Goal: Task Accomplishment & Management: Use online tool/utility

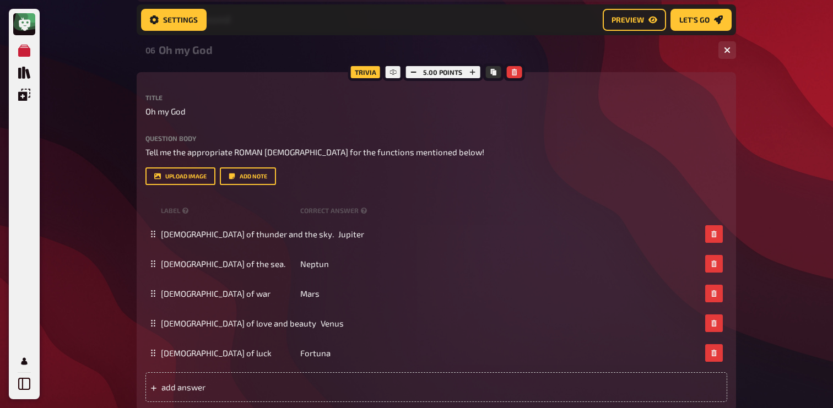
scroll to position [1538, 0]
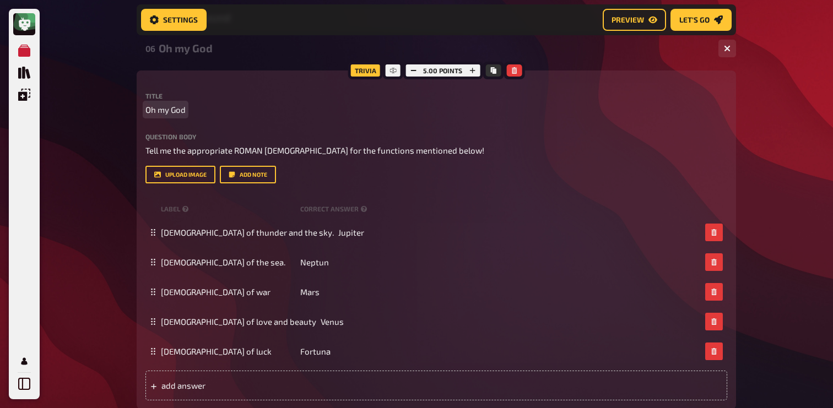
click at [190, 111] on p "Oh my God" at bounding box center [436, 110] width 582 height 13
click at [205, 58] on div "06 Oh my God [ to do ] 1 5" at bounding box center [436, 48] width 599 height 26
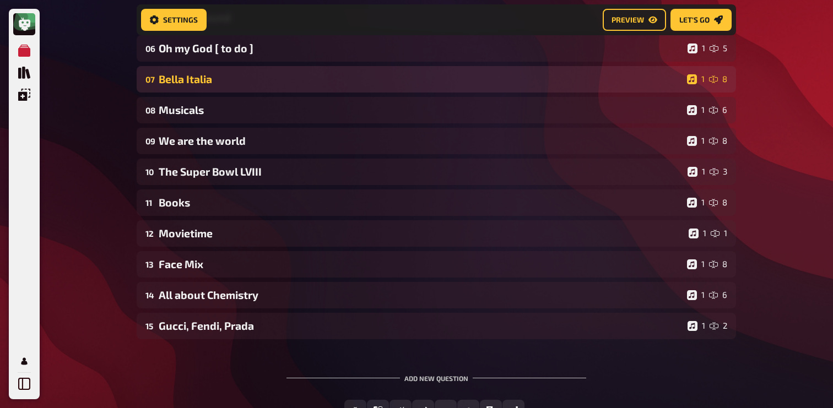
click at [202, 79] on div "Bella Italia" at bounding box center [421, 79] width 524 height 13
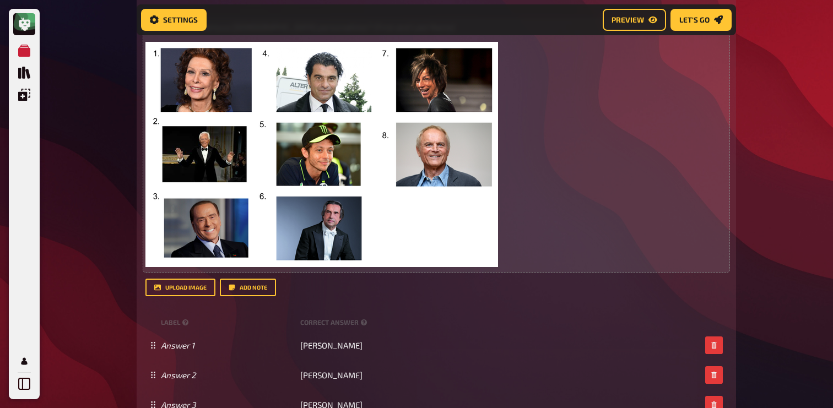
scroll to position [1688, 0]
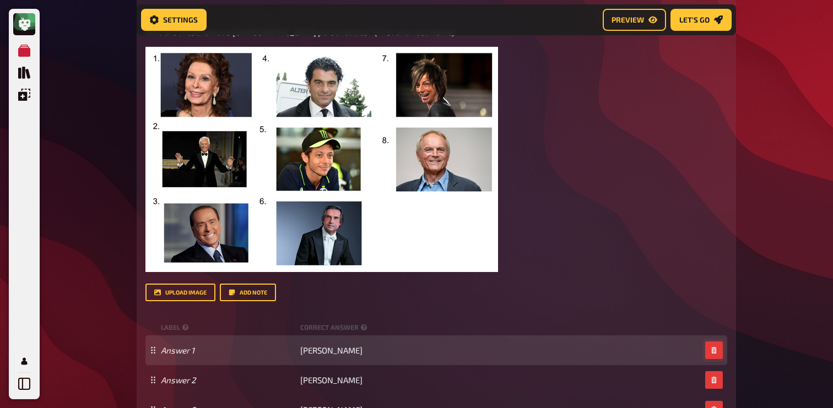
click at [711, 350] on icon "button" at bounding box center [714, 350] width 7 height 7
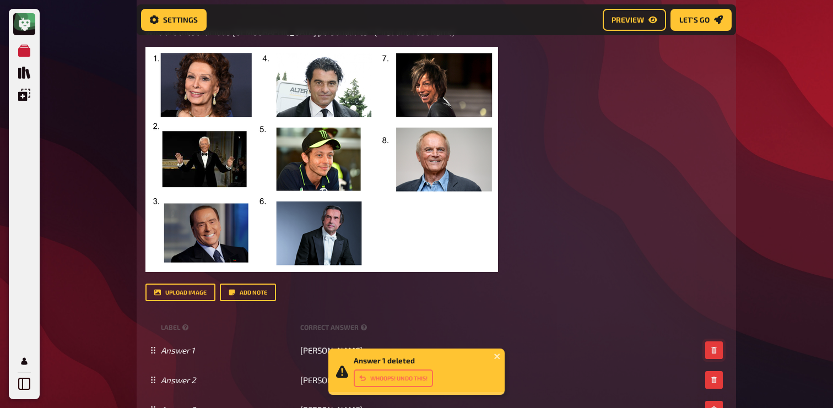
click at [711, 350] on icon "button" at bounding box center [714, 350] width 7 height 7
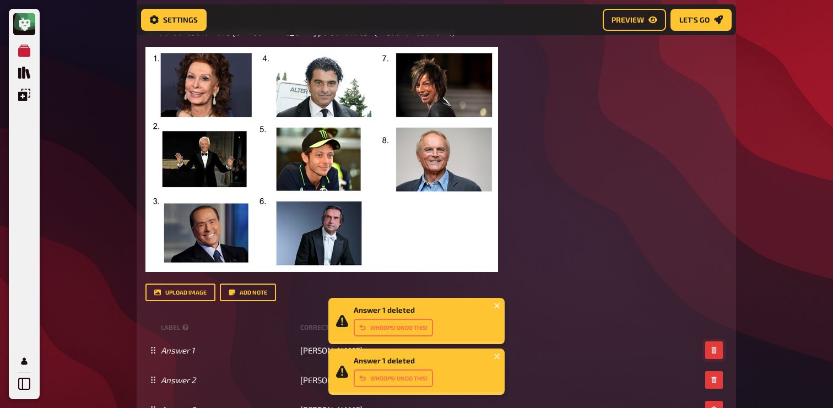
click at [711, 350] on icon "button" at bounding box center [714, 350] width 7 height 7
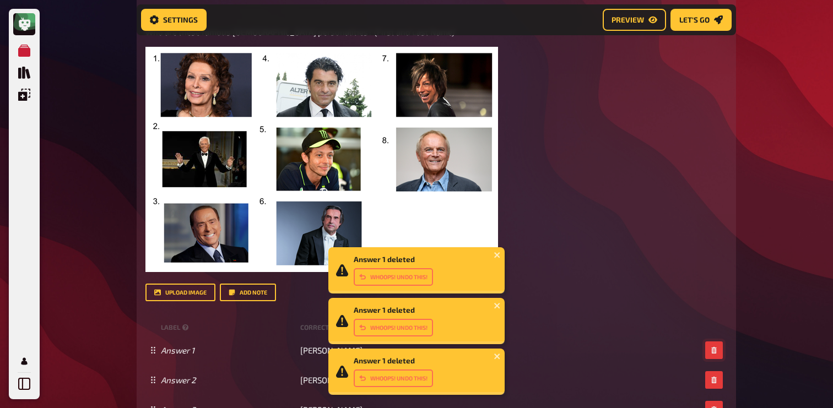
click at [711, 350] on icon "button" at bounding box center [714, 350] width 7 height 7
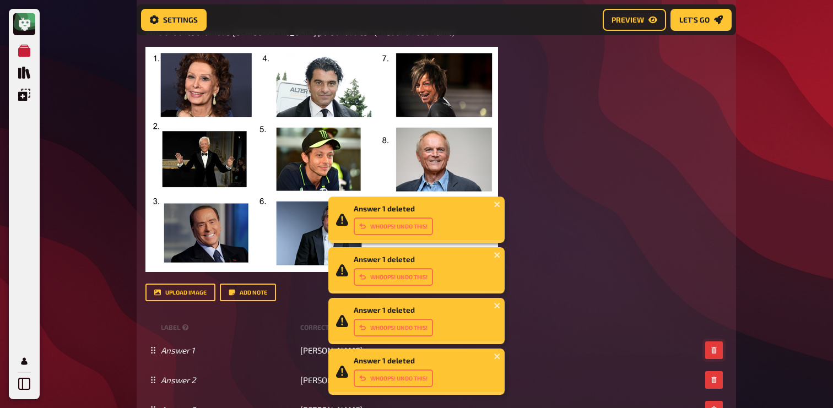
click at [711, 350] on icon "button" at bounding box center [714, 350] width 7 height 7
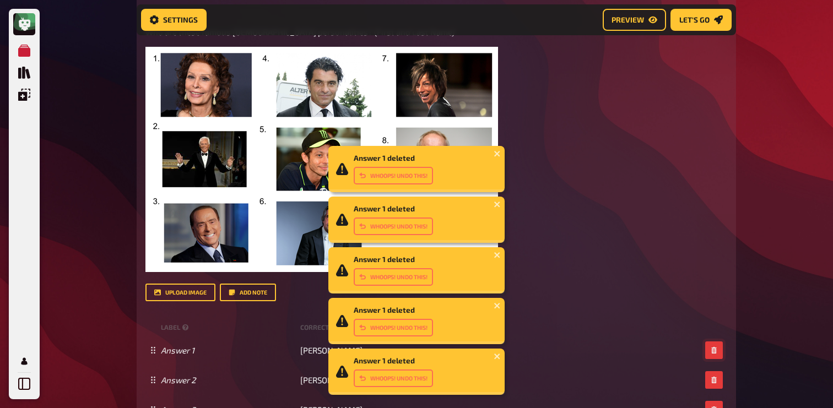
click at [711, 350] on icon "button" at bounding box center [714, 350] width 7 height 7
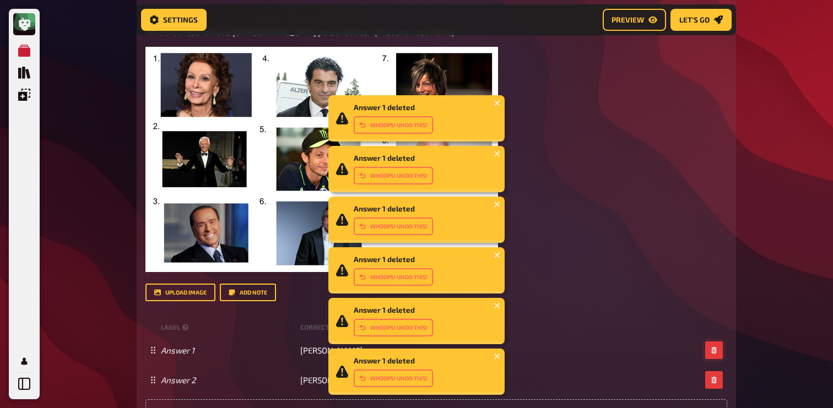
click at [711, 350] on icon "button" at bounding box center [714, 350] width 7 height 7
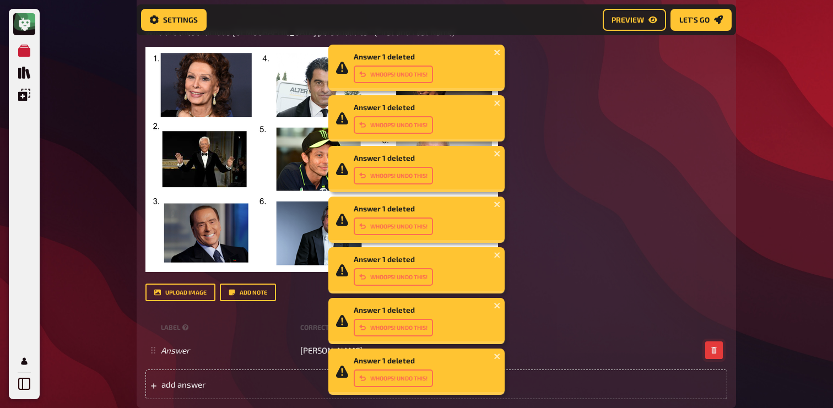
click at [711, 350] on icon "button" at bounding box center [714, 350] width 7 height 7
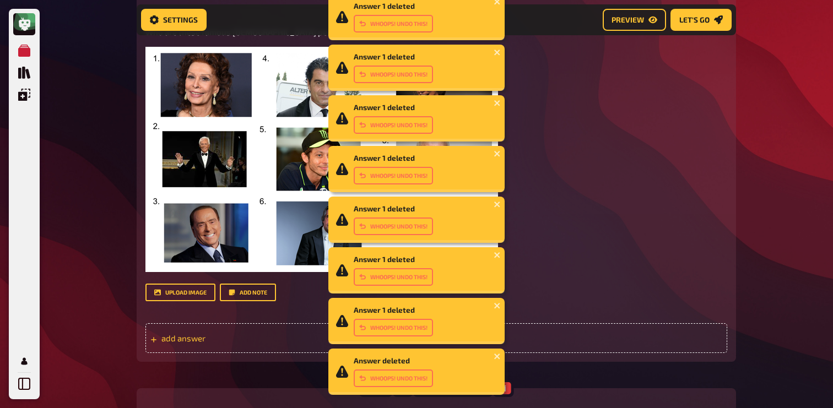
click at [240, 337] on span "add answer" at bounding box center [246, 338] width 171 height 10
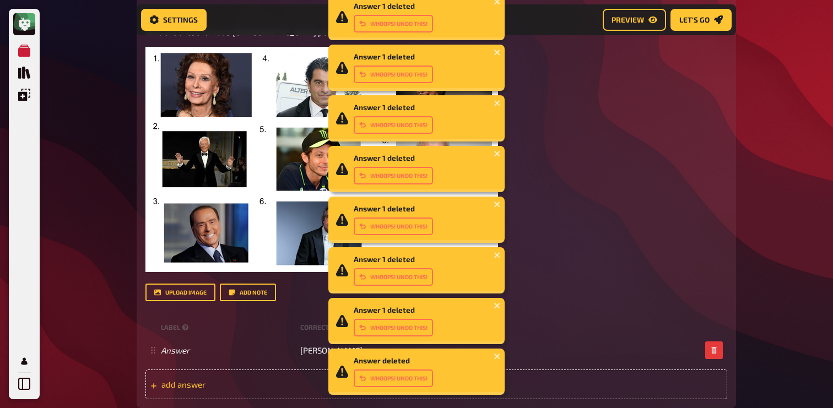
click at [233, 386] on span "add answer" at bounding box center [246, 385] width 171 height 10
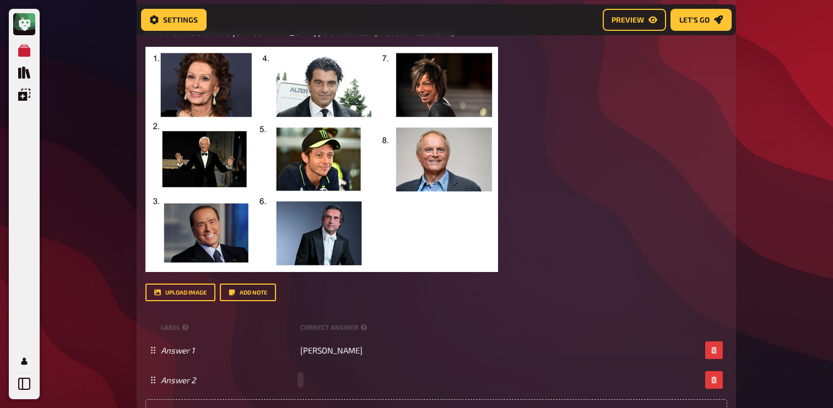
paste span
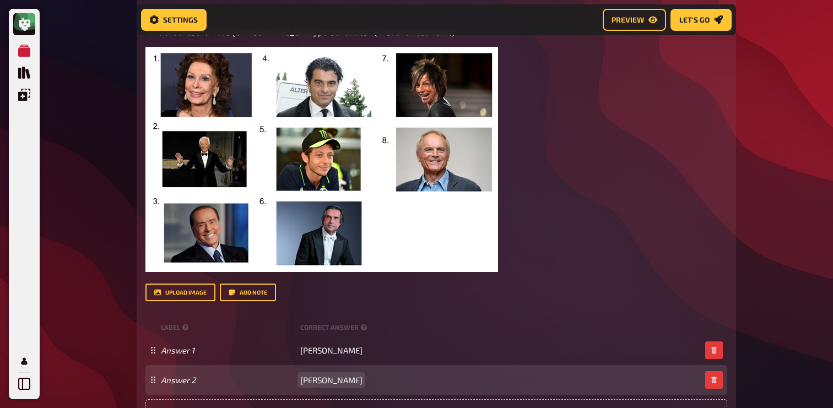
scroll to position [1755, 0]
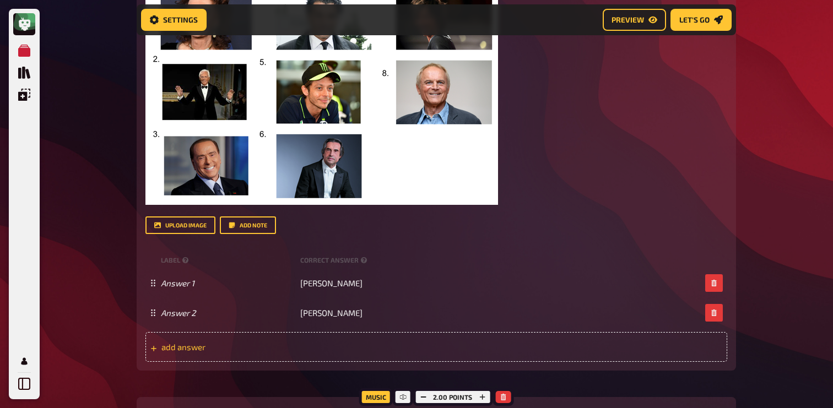
click at [278, 351] on span "add answer" at bounding box center [246, 347] width 171 height 10
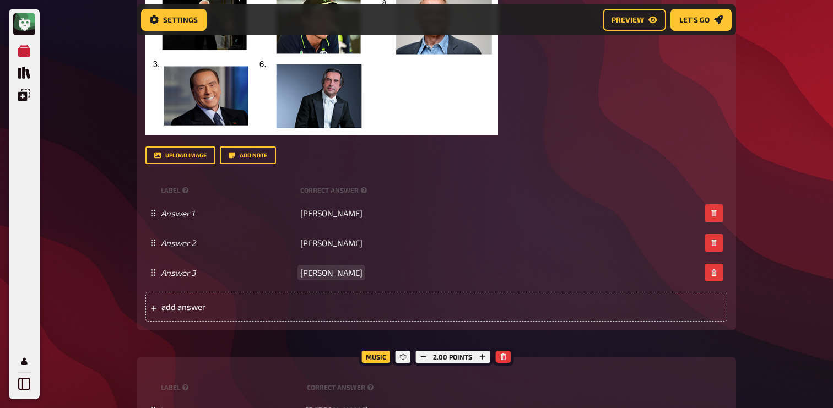
scroll to position [1861, 0]
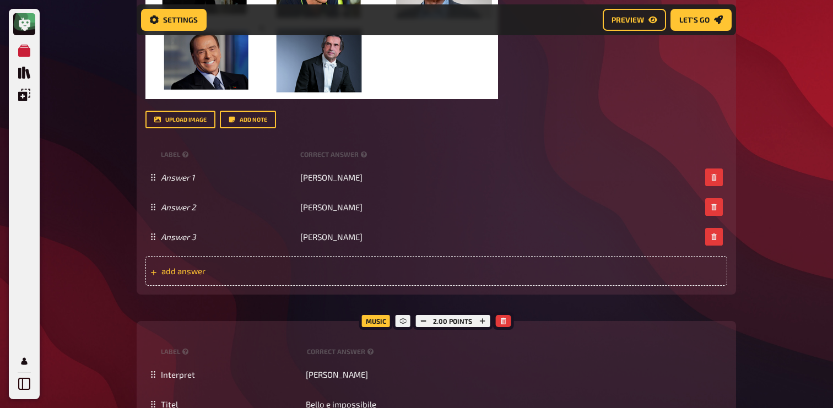
click at [270, 281] on div "add answer" at bounding box center [436, 271] width 582 height 30
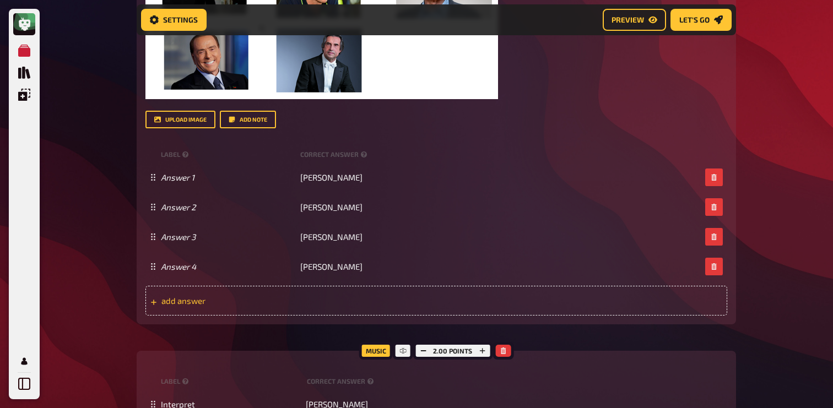
click at [295, 299] on span "add answer" at bounding box center [246, 301] width 171 height 10
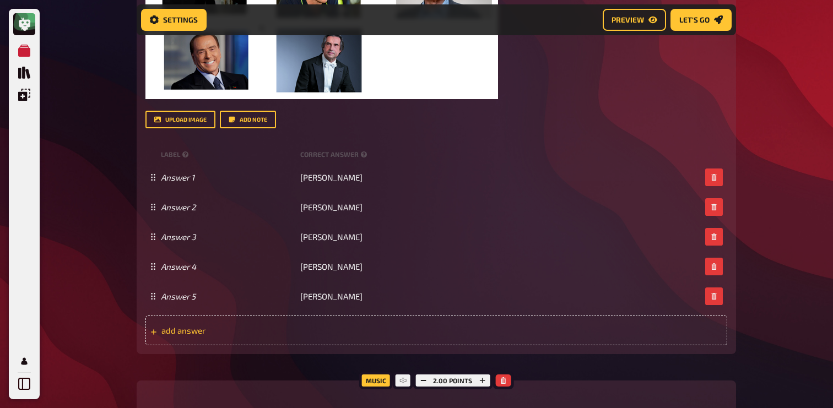
click at [285, 338] on div "add answer" at bounding box center [436, 331] width 582 height 30
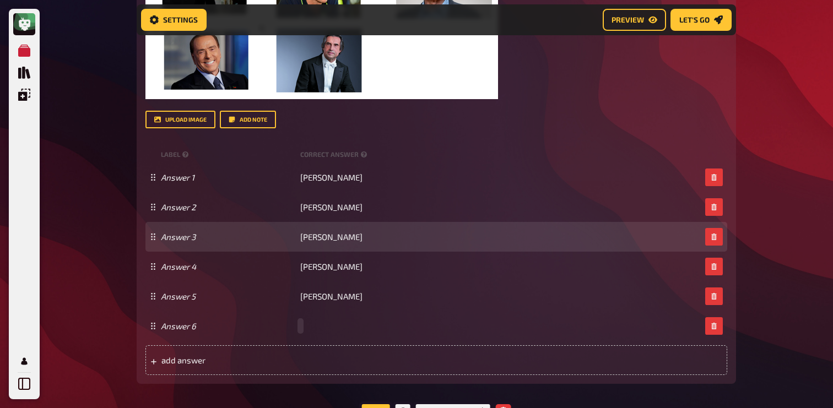
paste span
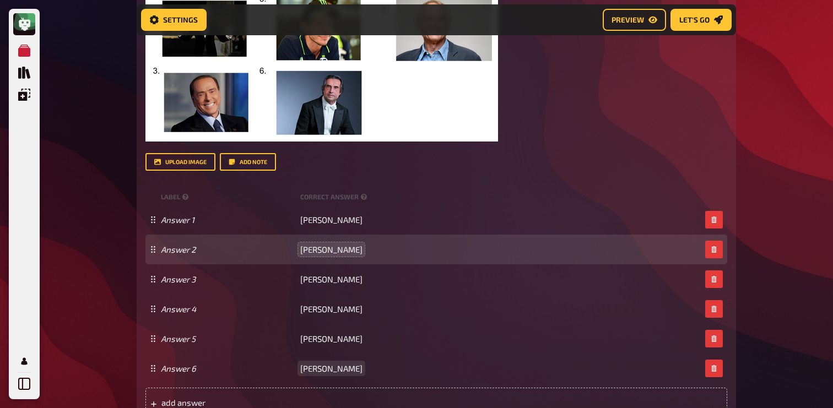
scroll to position [1634, 0]
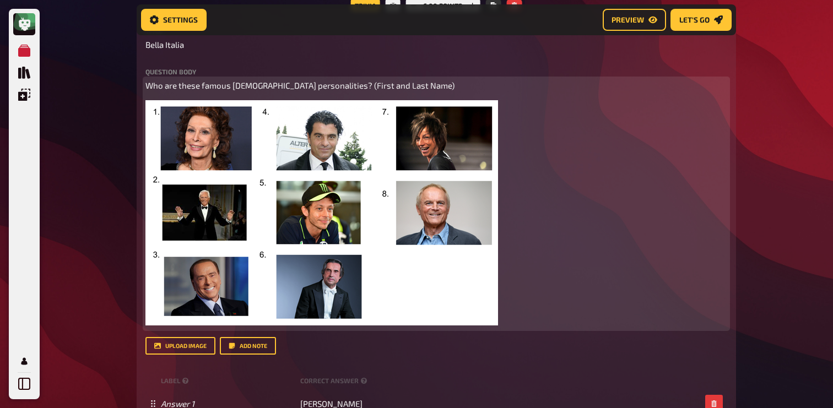
click at [340, 213] on img at bounding box center [321, 212] width 353 height 225
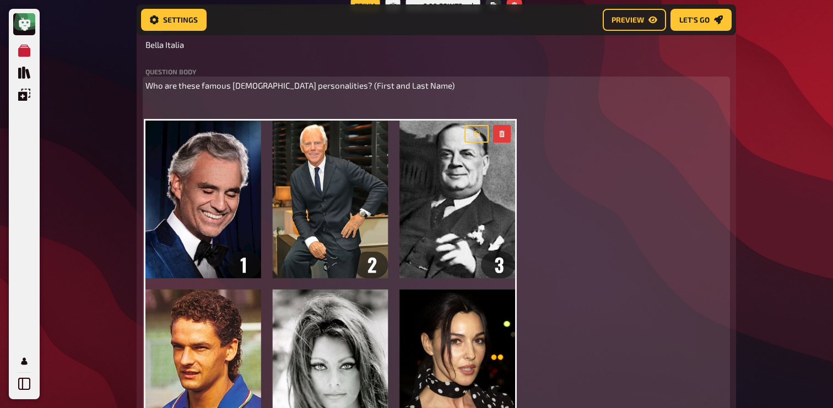
click at [212, 101] on p "﻿" at bounding box center [436, 106] width 582 height 13
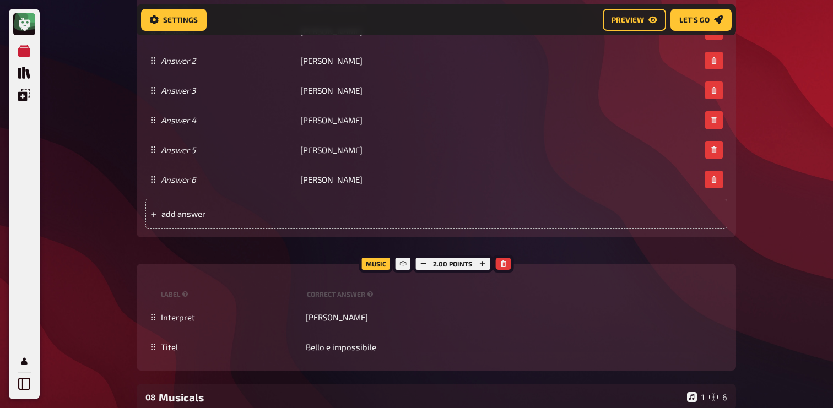
scroll to position [2118, 0]
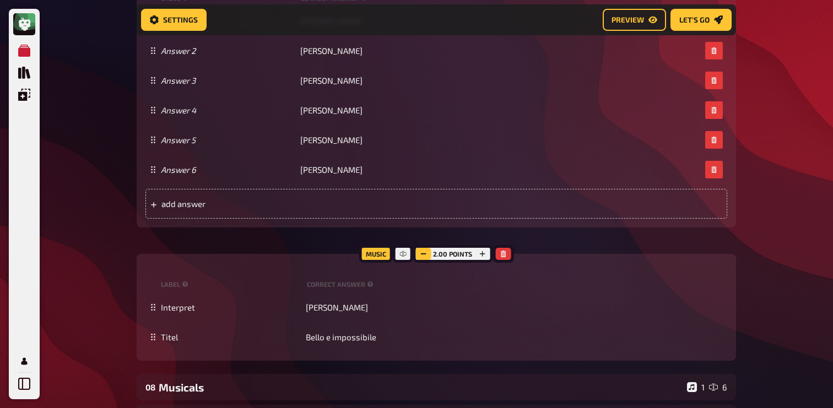
click at [430, 257] on button "button" at bounding box center [422, 254] width 15 height 12
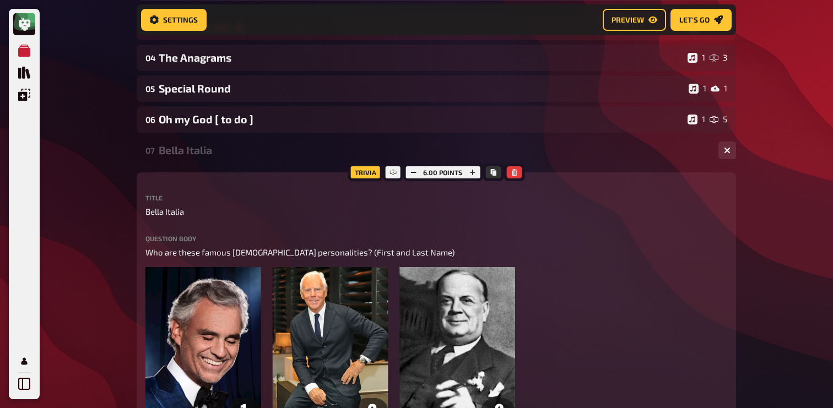
scroll to position [1462, 0]
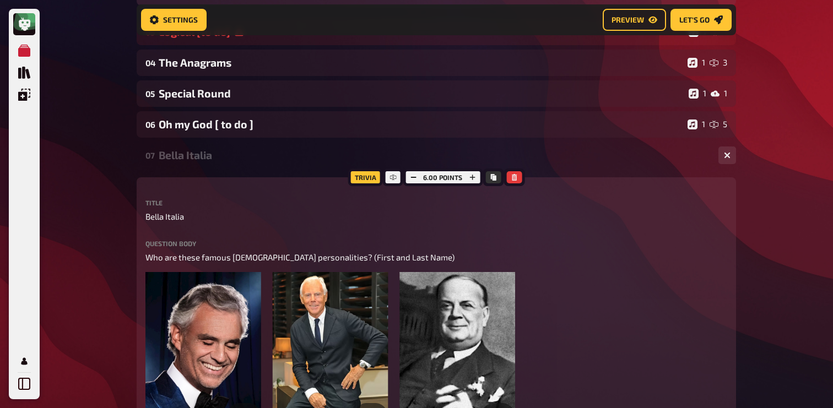
click at [252, 164] on div "07 Bella Italia 1 6" at bounding box center [436, 155] width 599 height 26
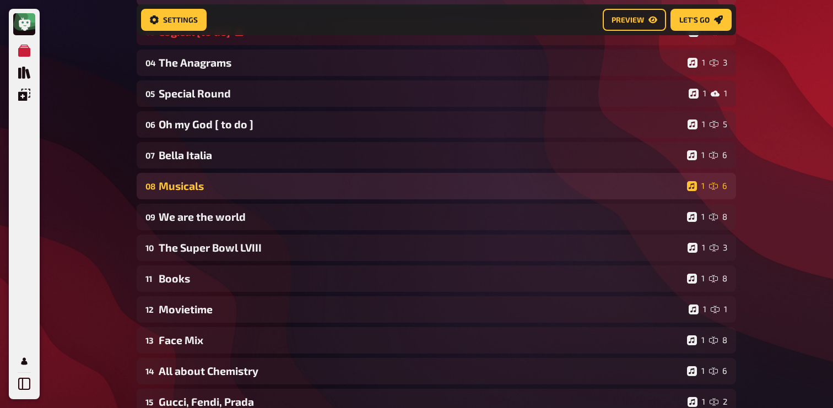
click at [236, 190] on div "Musicals" at bounding box center [421, 186] width 524 height 13
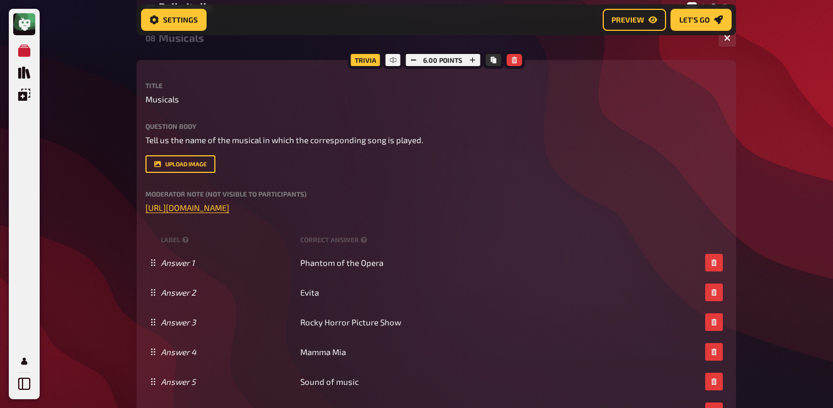
scroll to position [1623, 0]
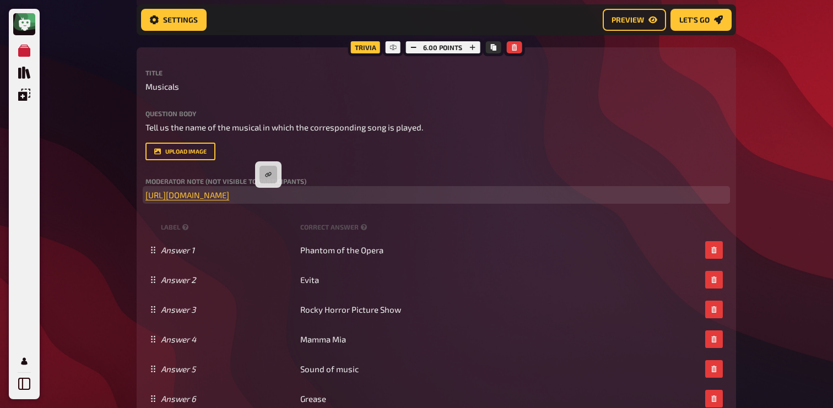
click at [269, 191] on p "﻿ [URL][DOMAIN_NAME] ﻿" at bounding box center [436, 195] width 582 height 13
click at [268, 169] on button "button" at bounding box center [268, 175] width 18 height 18
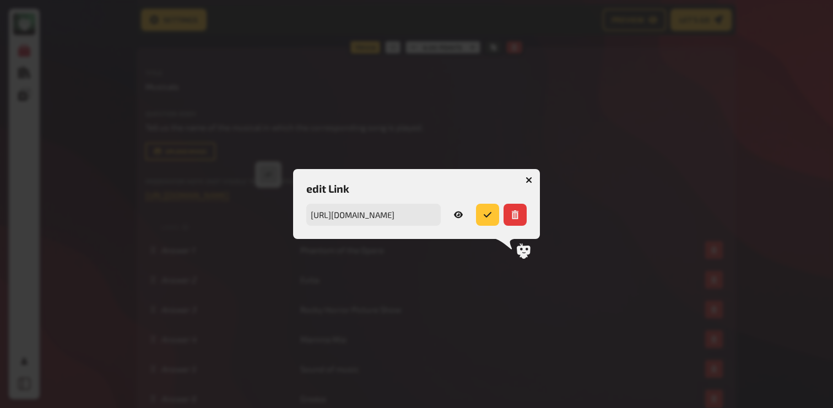
click at [459, 212] on icon "button" at bounding box center [458, 215] width 9 height 7
click at [533, 182] on button "button" at bounding box center [529, 180] width 18 height 18
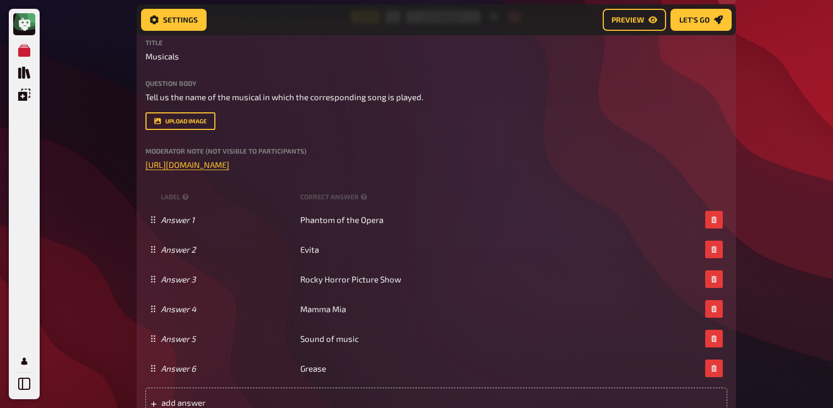
scroll to position [1656, 0]
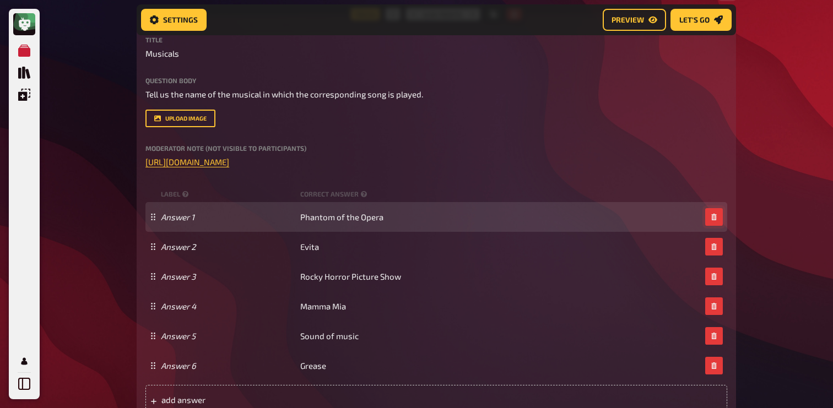
click at [717, 222] on button "button" at bounding box center [714, 217] width 18 height 18
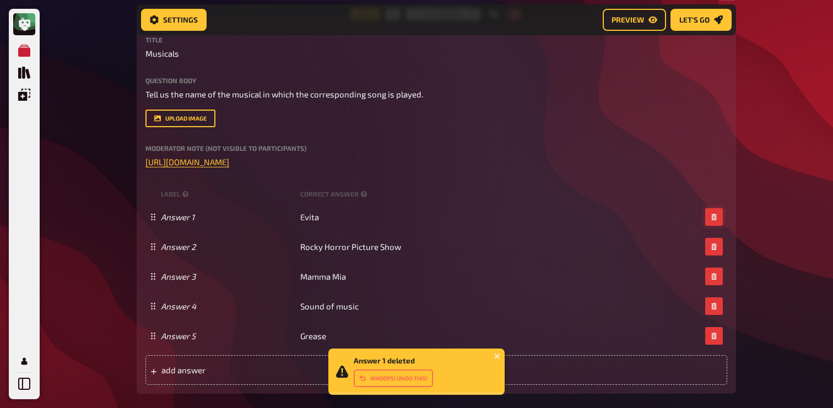
click at [717, 222] on button "button" at bounding box center [714, 217] width 18 height 18
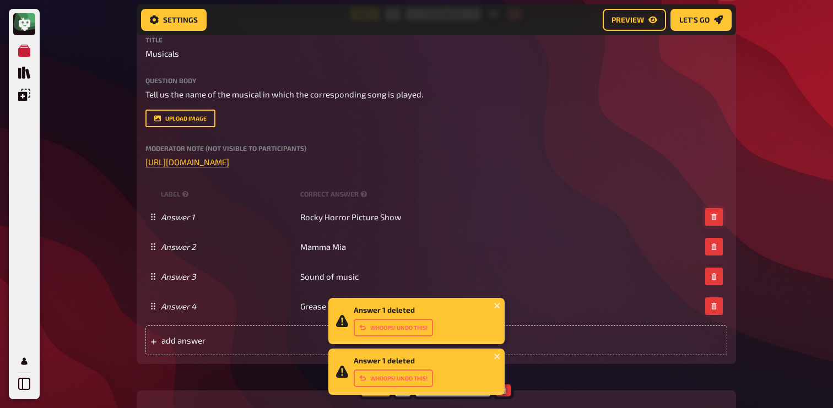
click at [717, 222] on button "button" at bounding box center [714, 217] width 18 height 18
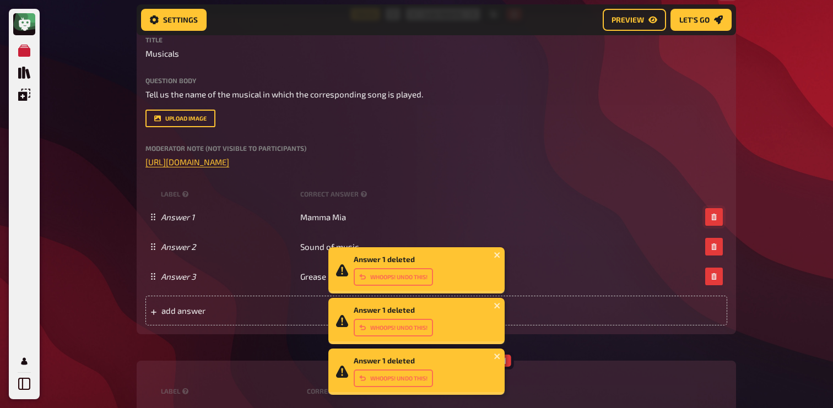
click at [717, 222] on button "button" at bounding box center [714, 217] width 18 height 18
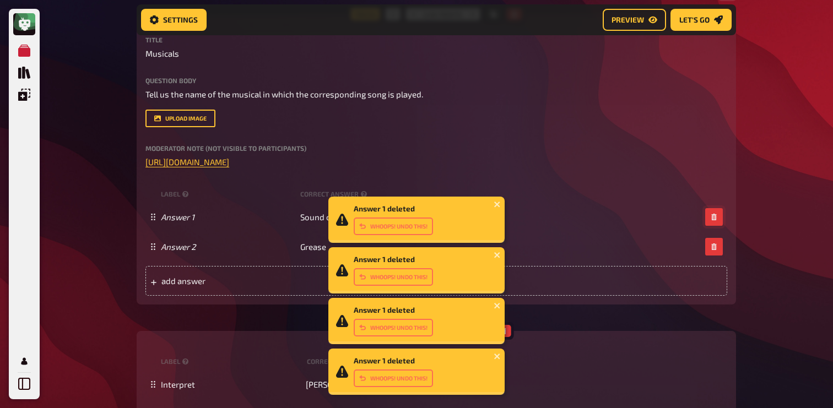
click at [717, 222] on button "button" at bounding box center [714, 217] width 18 height 18
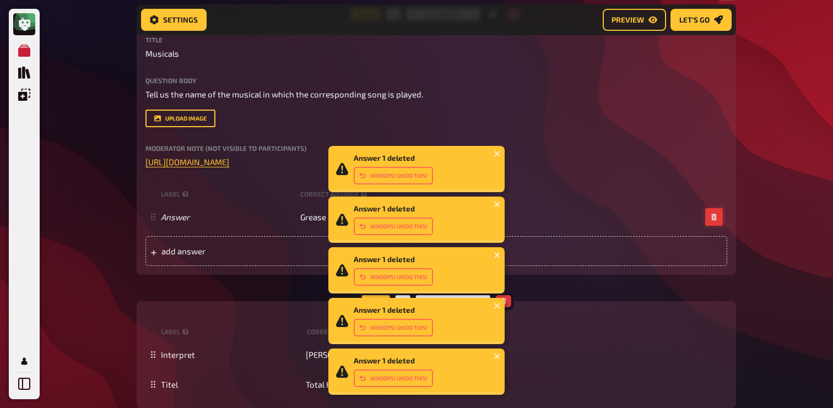
click at [717, 222] on button "button" at bounding box center [714, 217] width 18 height 18
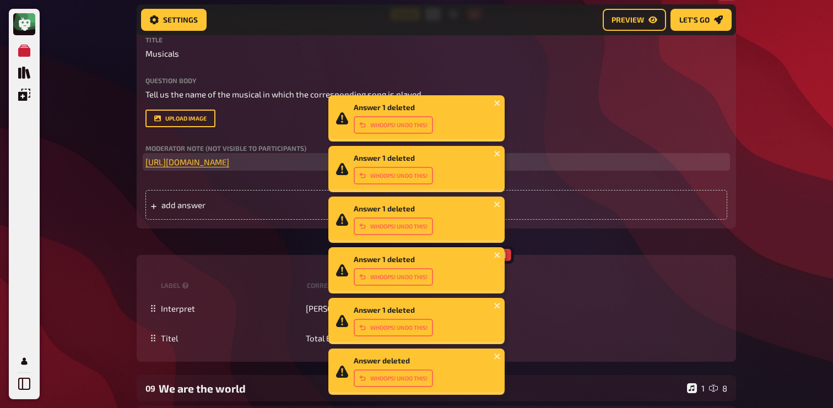
click at [566, 166] on p "﻿ [URL][DOMAIN_NAME] ﻿" at bounding box center [436, 162] width 582 height 13
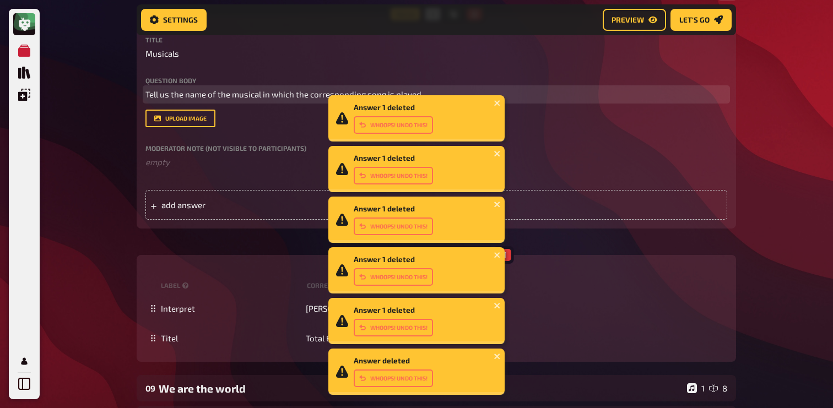
click at [235, 91] on span "Tell us the name of the musical in which the corresponding song is played." at bounding box center [284, 94] width 278 height 10
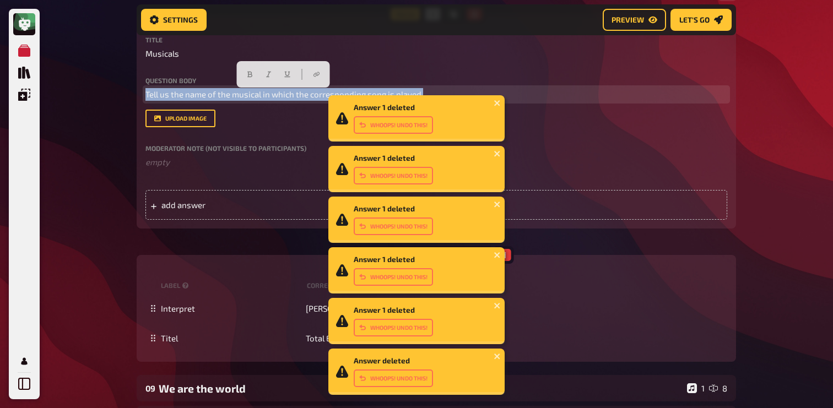
click at [235, 91] on span "Tell us the name of the musical in which the corresponding song is played." at bounding box center [284, 94] width 278 height 10
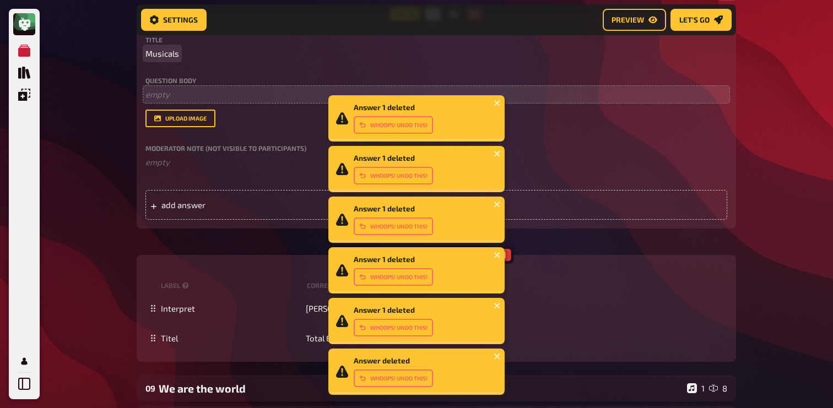
click at [160, 57] on span "Musicals" at bounding box center [162, 53] width 34 height 13
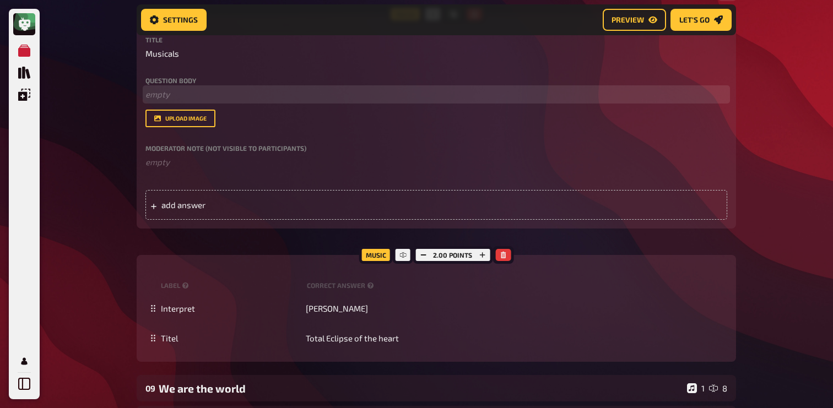
click at [202, 97] on p "﻿ empty" at bounding box center [436, 94] width 582 height 13
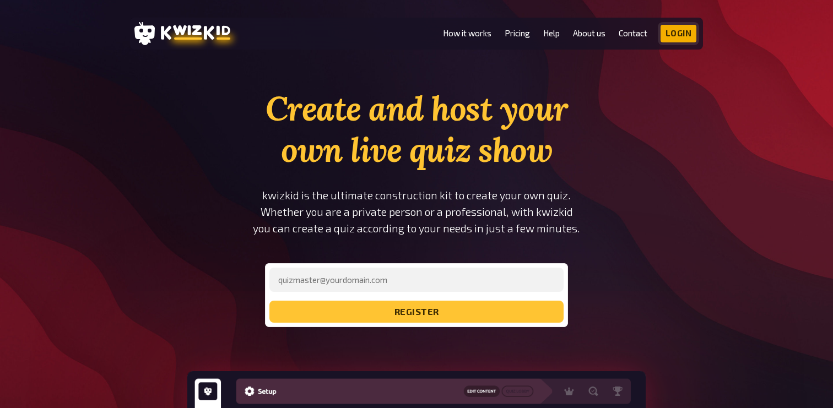
click at [675, 41] on link "Login" at bounding box center [678, 34] width 36 height 18
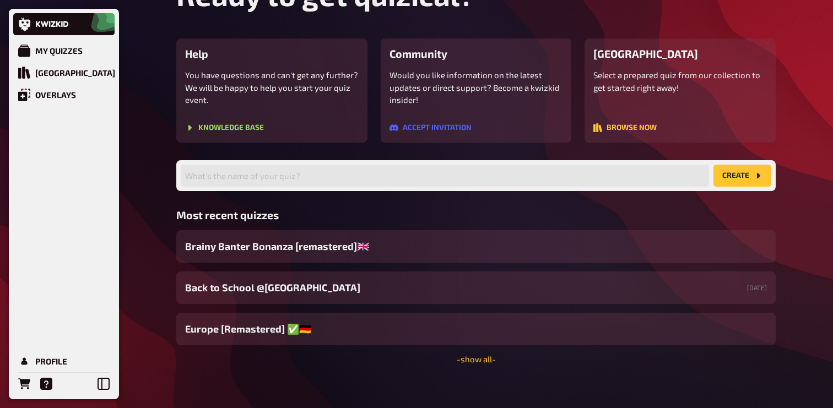
scroll to position [75, 0]
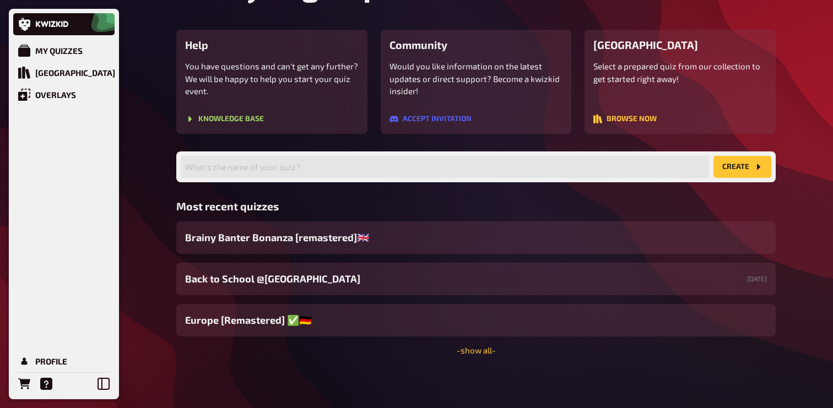
click at [492, 359] on div "Welcome back, Luki ! Ready to get quizical? Help You have questions and can't g…" at bounding box center [475, 166] width 617 height 483
click at [486, 353] on link "- show all -" at bounding box center [476, 350] width 39 height 10
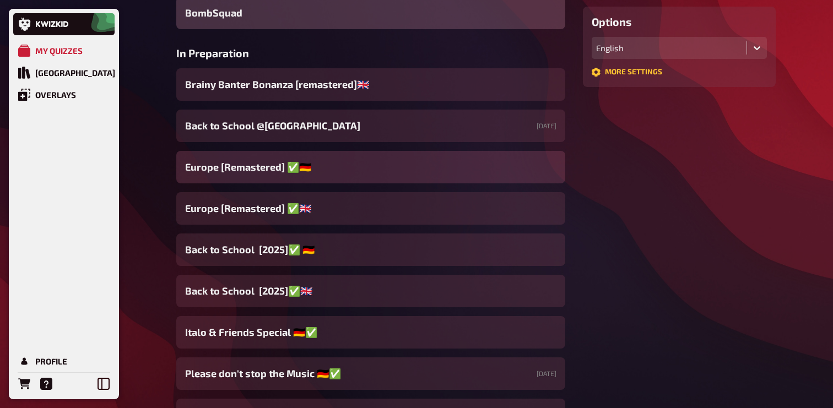
scroll to position [310, 0]
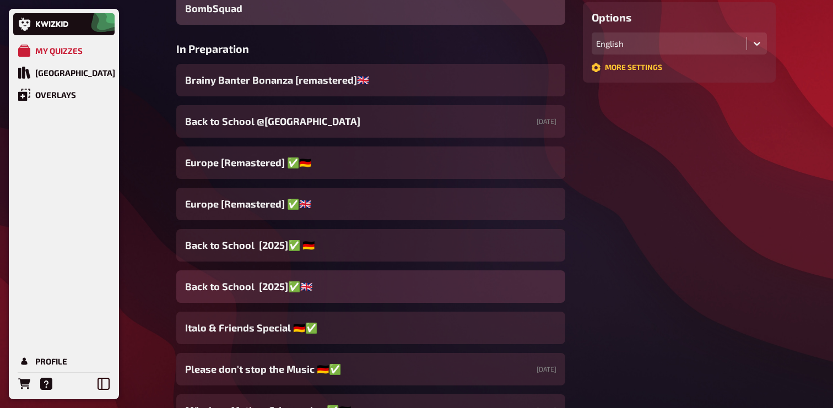
click at [328, 288] on div "Back to School [2025]✅​🇬🇧​" at bounding box center [370, 286] width 389 height 32
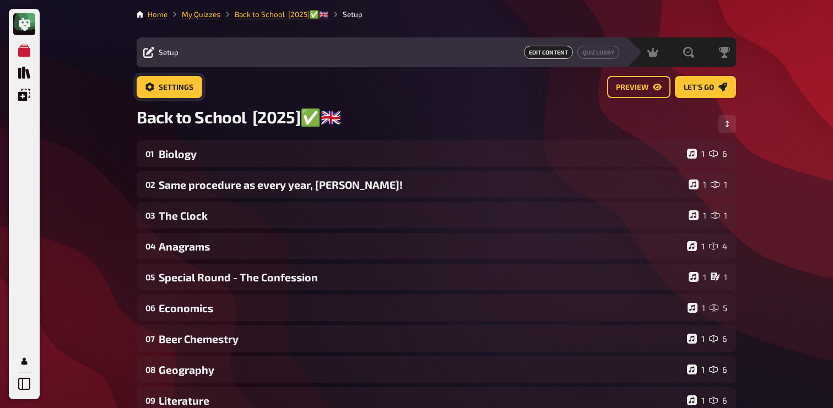
click at [181, 90] on span "Settings" at bounding box center [176, 88] width 35 height 8
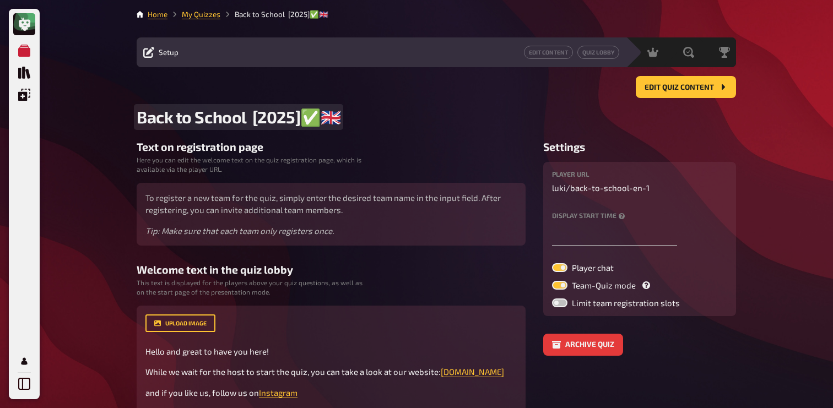
click at [334, 115] on span "Back to School [2025]✅​🇬🇧​" at bounding box center [239, 117] width 204 height 20
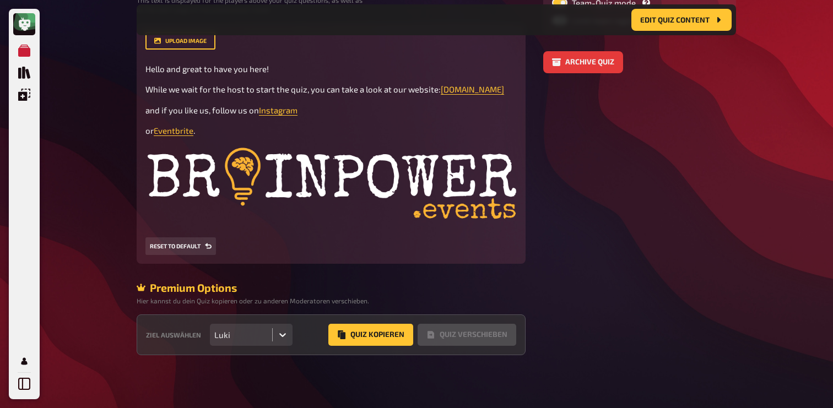
scroll to position [306, 0]
click at [351, 346] on div "Ziel auswählen Luki Quiz Kopieren Quiz Verschieben" at bounding box center [331, 335] width 389 height 41
click at [363, 337] on button "Quiz Kopieren" at bounding box center [370, 335] width 85 height 22
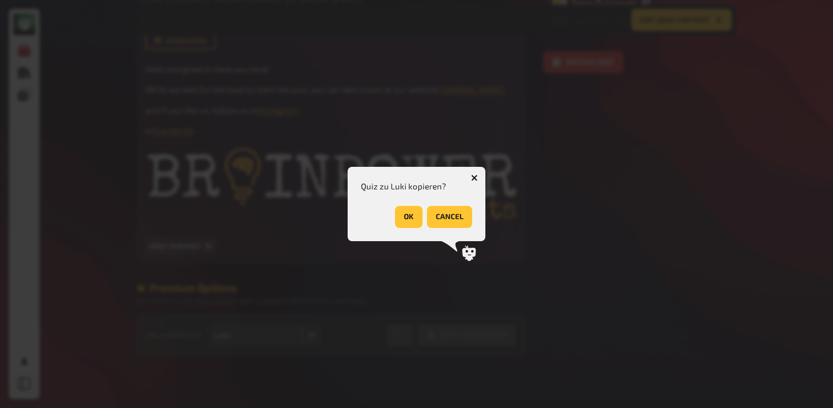
click at [411, 207] on button "OK" at bounding box center [409, 217] width 28 height 22
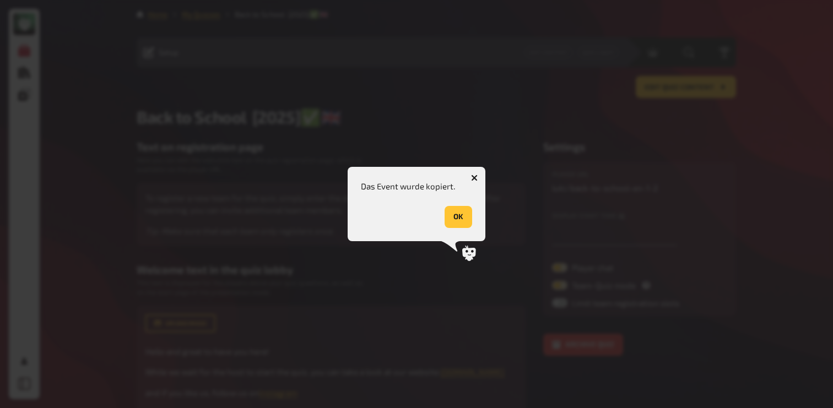
click at [456, 209] on button "OK" at bounding box center [459, 217] width 28 height 22
